Goal: Navigation & Orientation: Find specific page/section

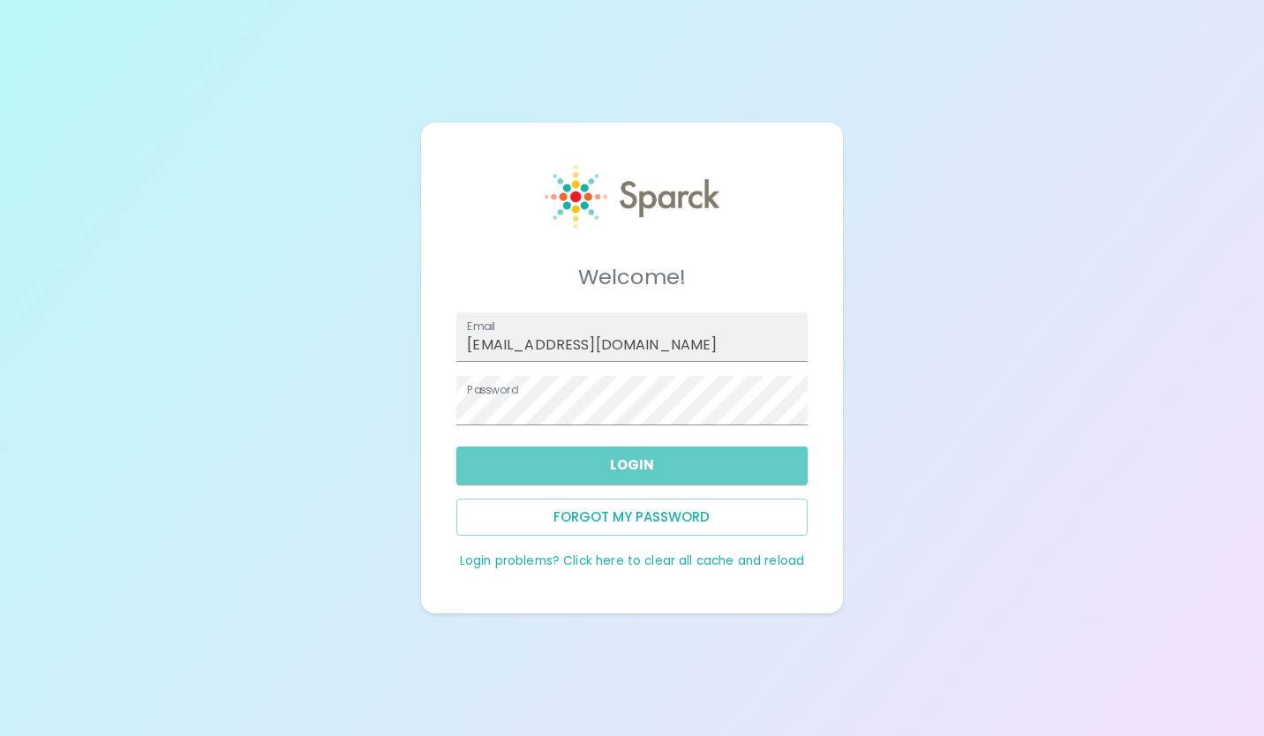
click at [735, 467] on button "Login" at bounding box center [631, 465] width 350 height 37
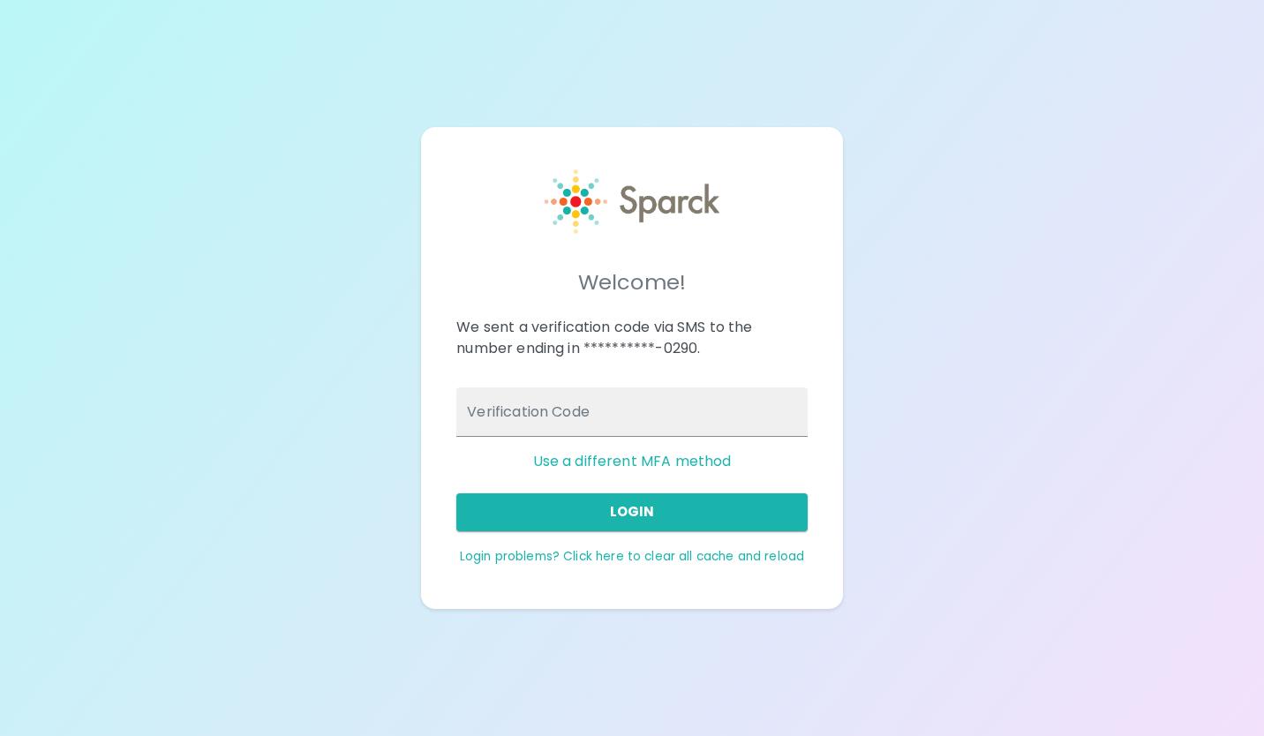
click at [682, 406] on input "Verification Code" at bounding box center [631, 412] width 350 height 49
type input "053592"
click at [660, 510] on button "Login" at bounding box center [631, 511] width 350 height 37
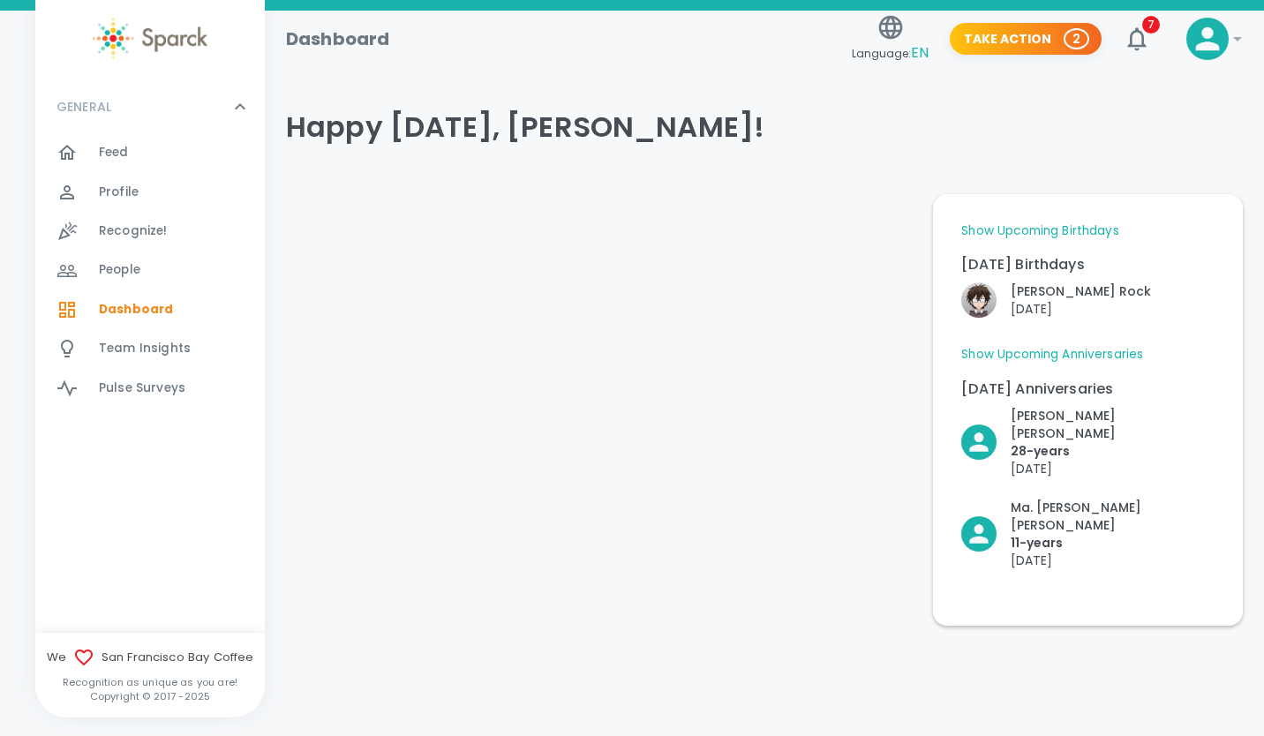
click at [115, 158] on span "Feed" at bounding box center [114, 153] width 30 height 18
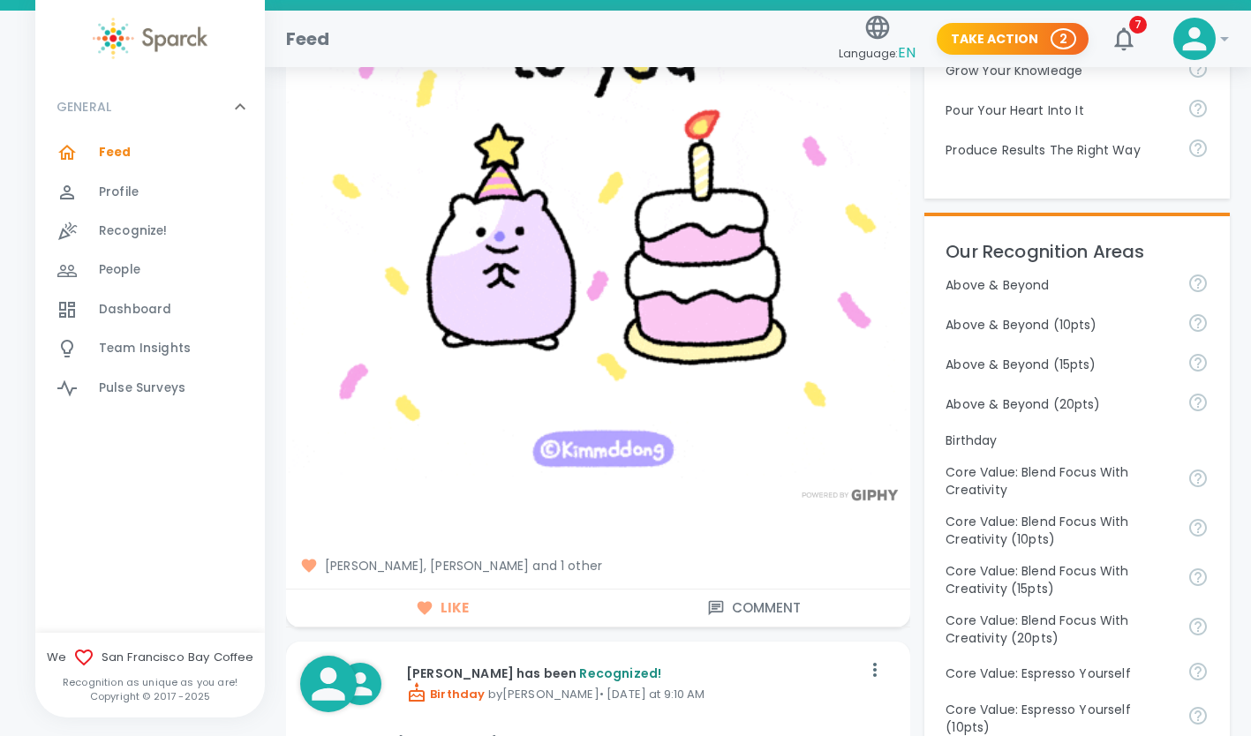
scroll to position [641, 0]
